Goal: Information Seeking & Learning: Check status

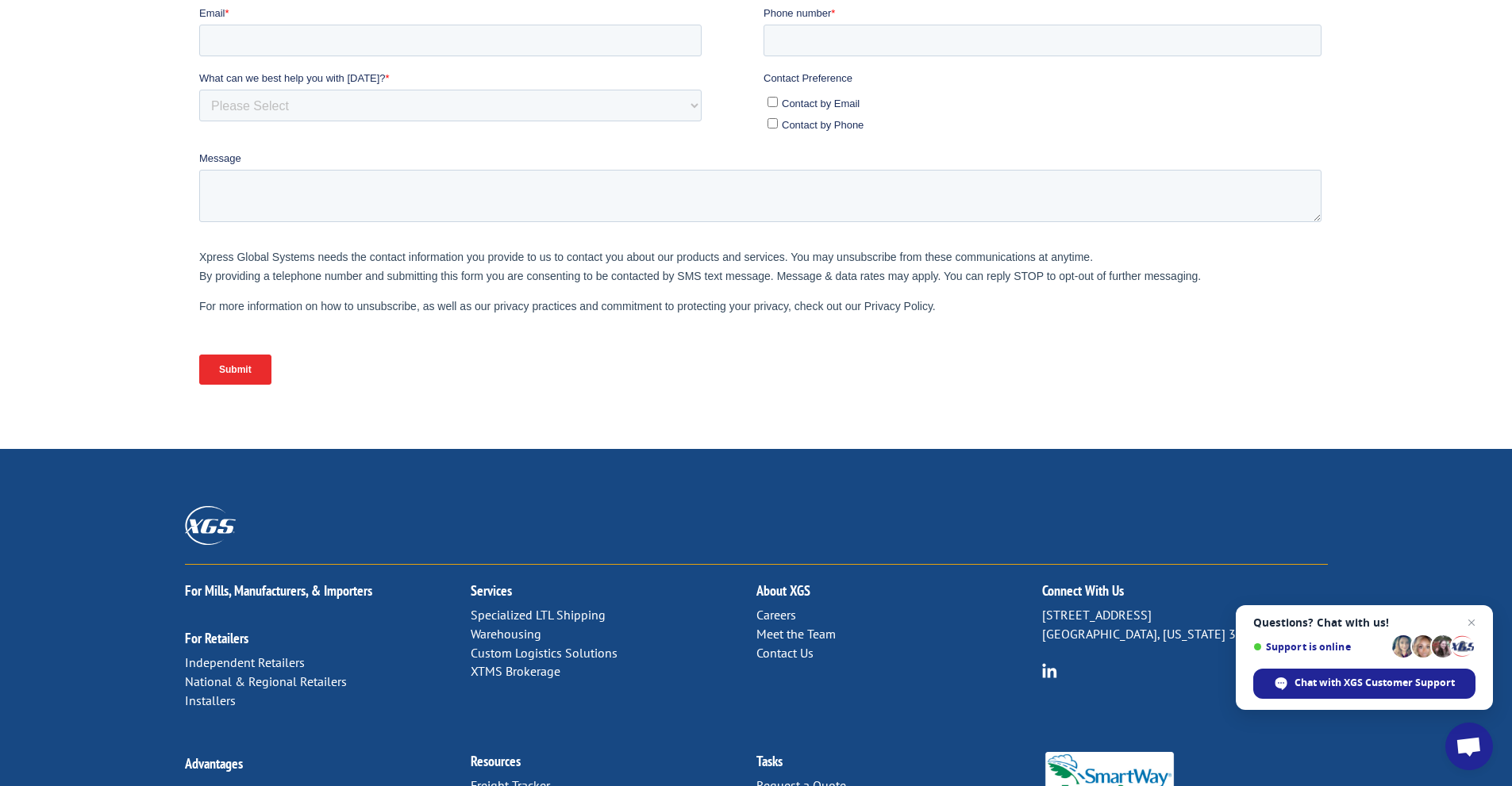
scroll to position [476, 0]
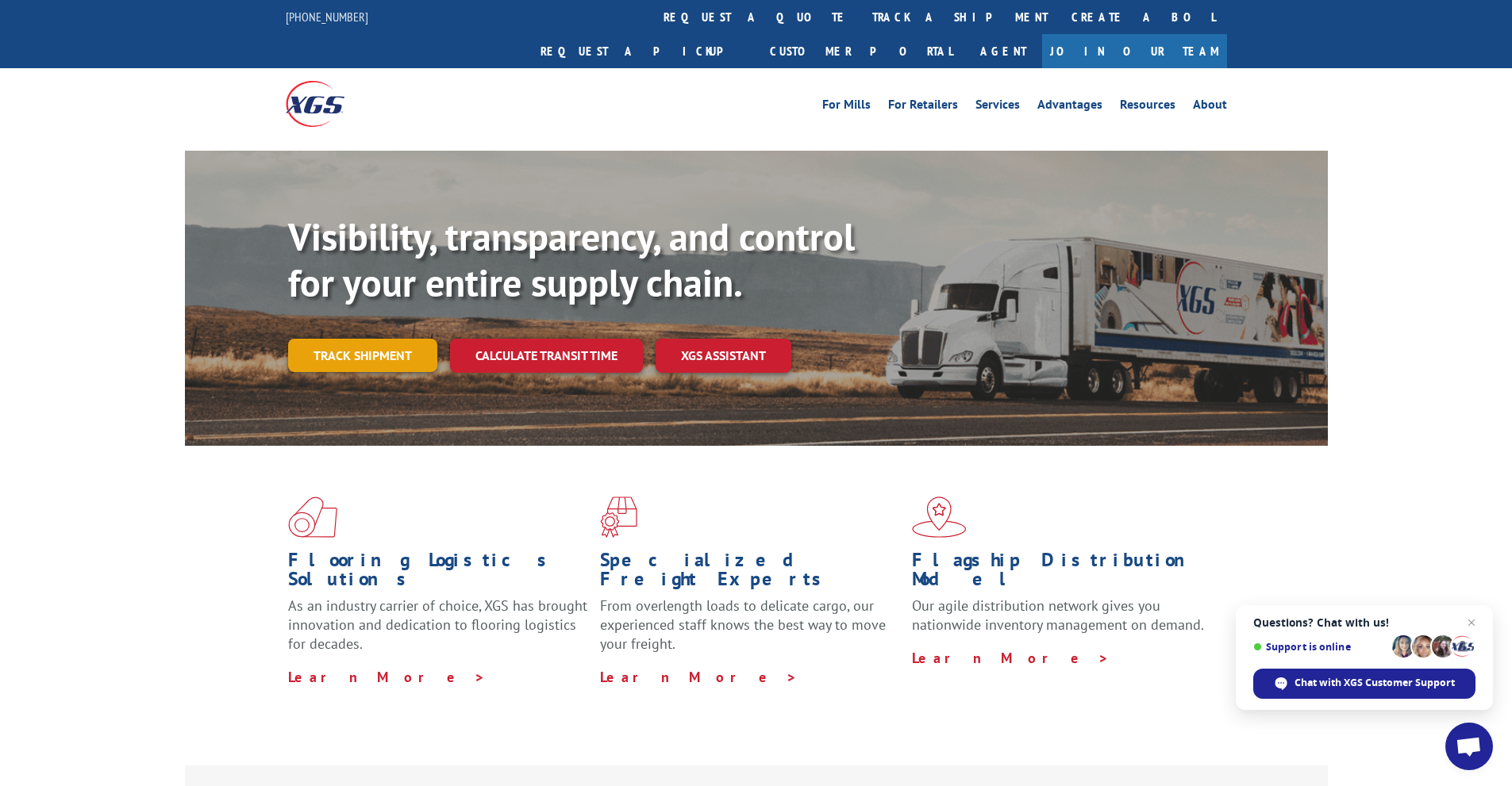
click at [322, 338] on link "Track shipment" at bounding box center [362, 354] width 149 height 33
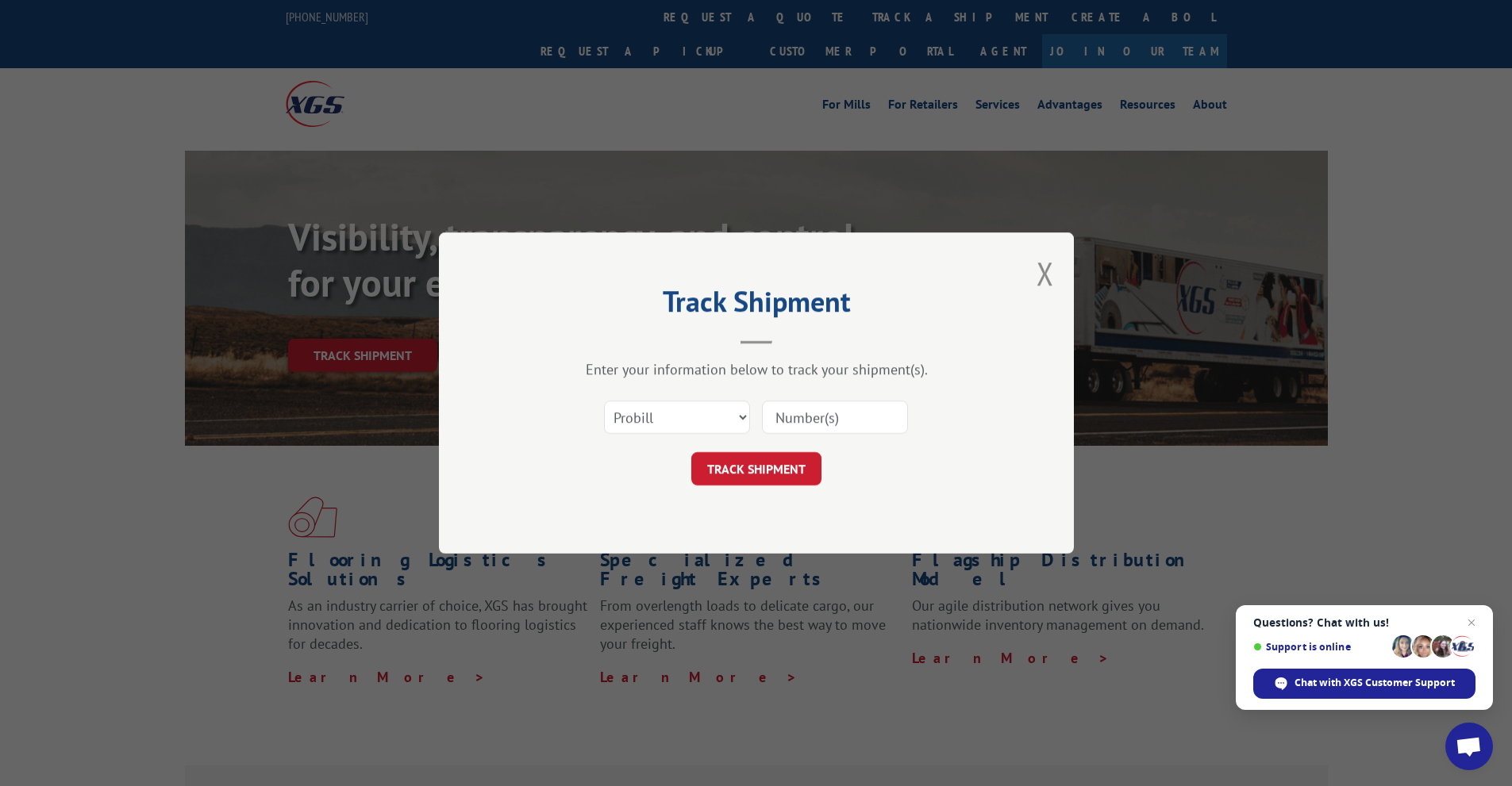
click at [798, 416] on input at bounding box center [834, 417] width 146 height 33
type input "2866426"
click button "TRACK SHIPMENT" at bounding box center [756, 468] width 130 height 33
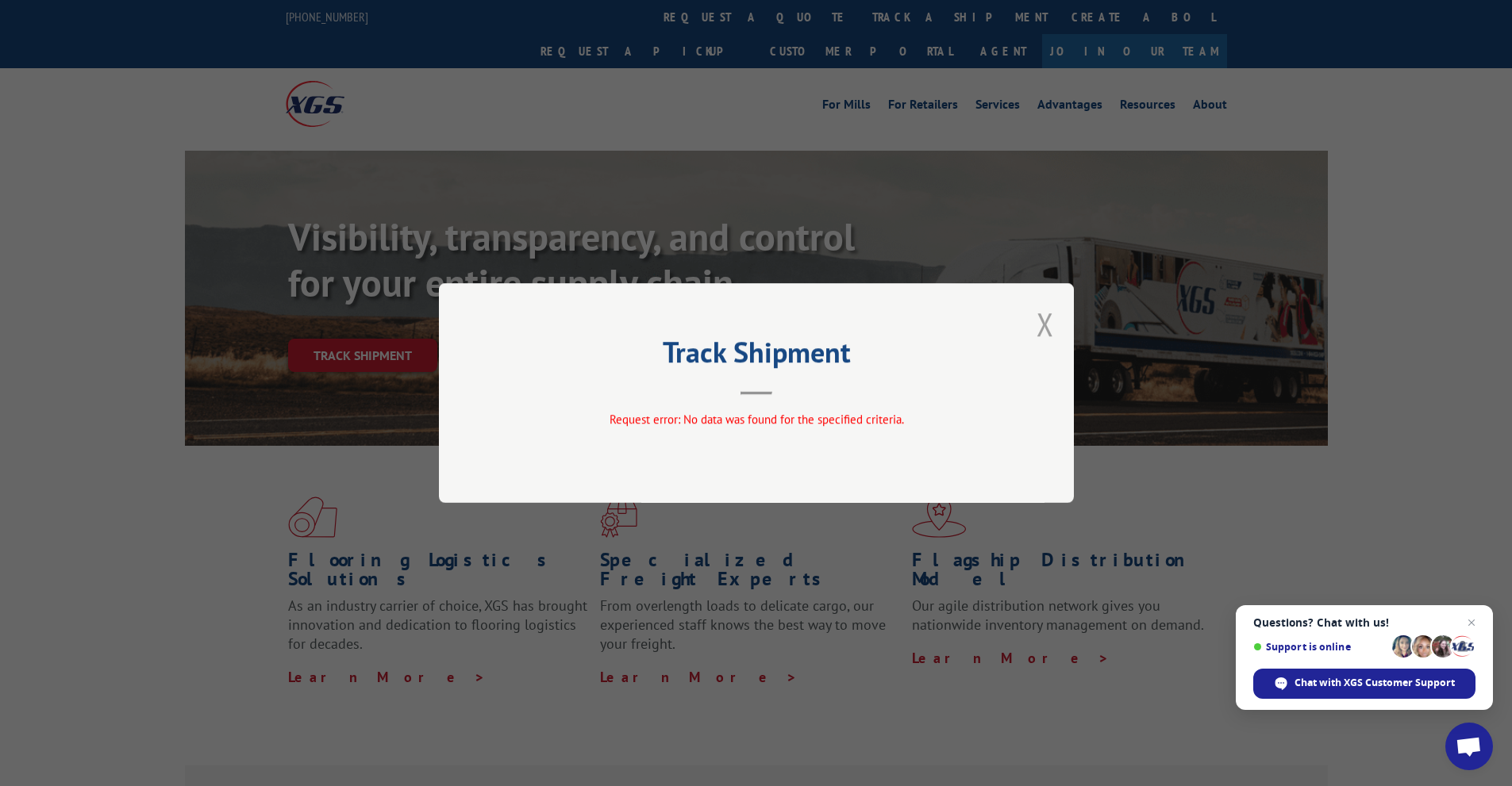
click at [1047, 322] on button "Close modal" at bounding box center [1045, 324] width 18 height 42
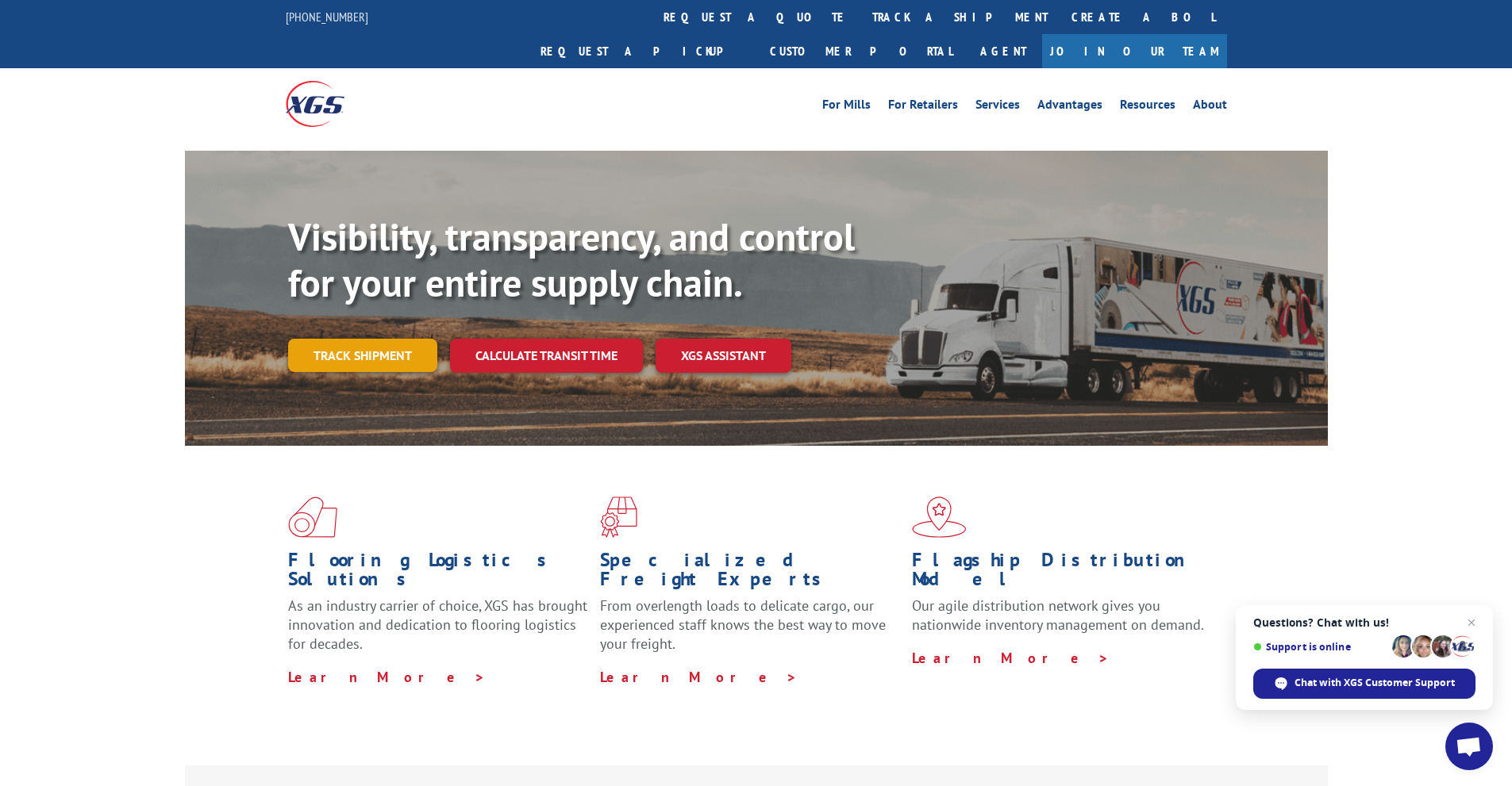
click at [360, 338] on link "Track shipment" at bounding box center [362, 354] width 149 height 33
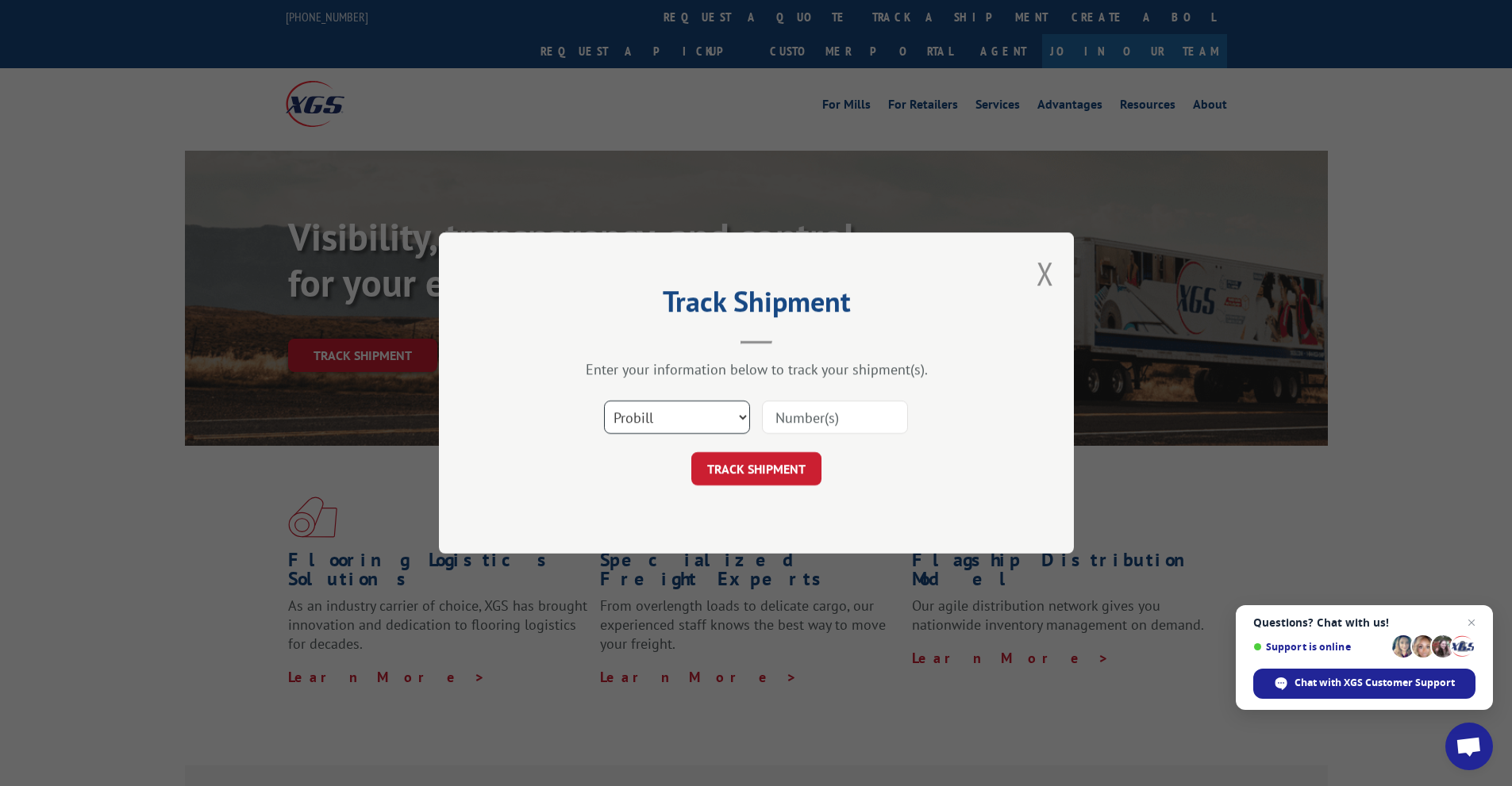
click at [744, 417] on select "Select category... Probill BOL PO" at bounding box center [677, 417] width 146 height 33
select select "bol"
click at [604, 401] on select "Select category... Probill BOL PO" at bounding box center [677, 417] width 146 height 33
drag, startPoint x: 789, startPoint y: 417, endPoint x: 839, endPoint y: 417, distance: 50.0
click at [789, 417] on input at bounding box center [834, 417] width 146 height 33
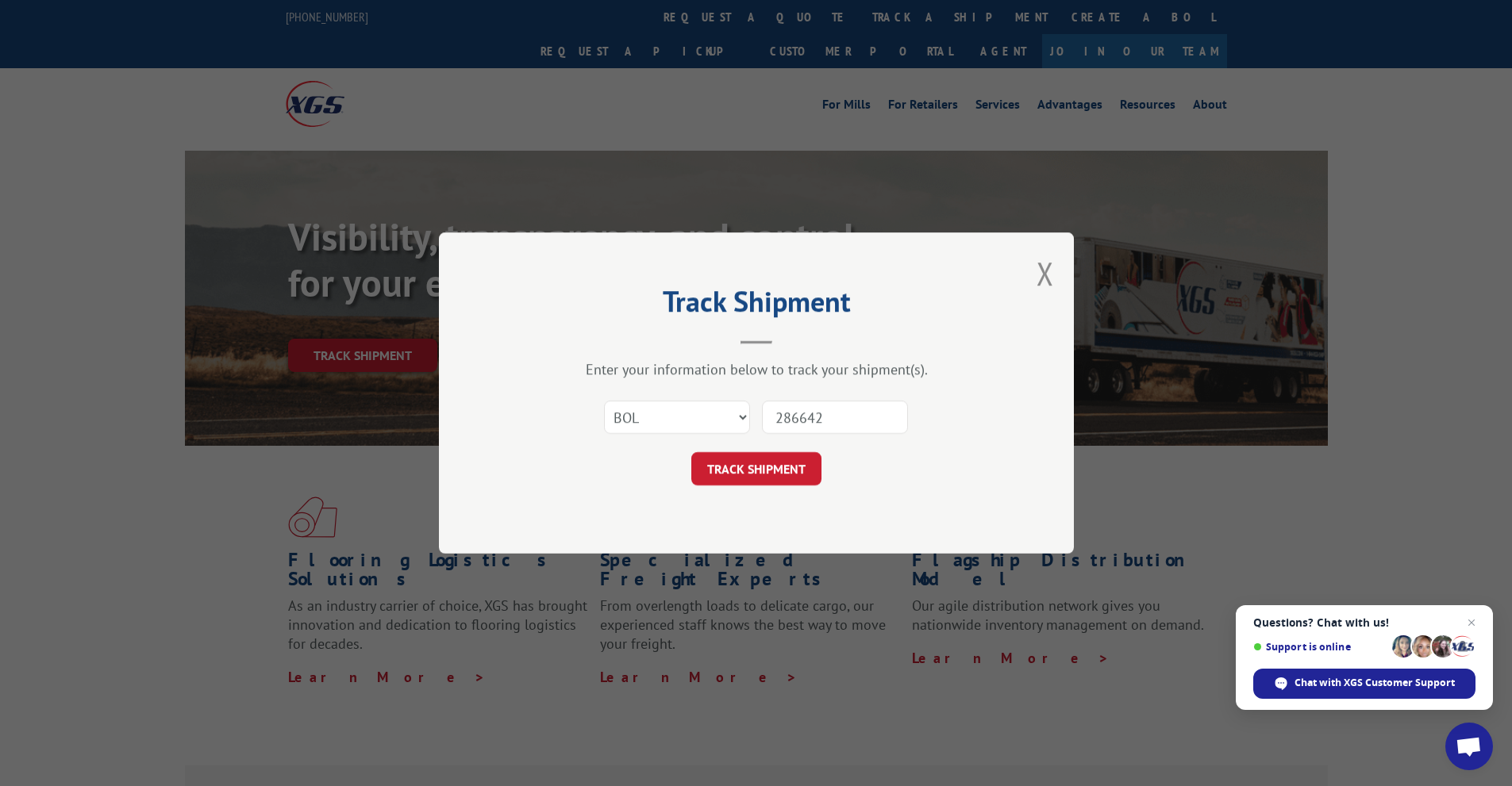
type input "2866423"
click button "TRACK SHIPMENT" at bounding box center [756, 468] width 130 height 33
